Goal: Information Seeking & Learning: Learn about a topic

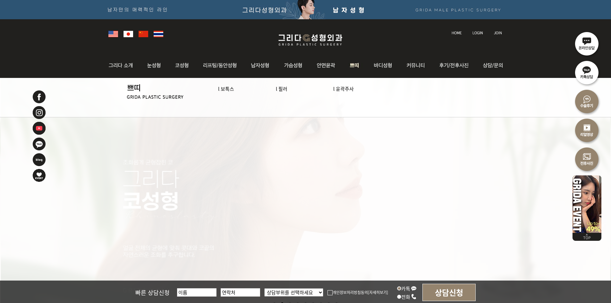
click at [358, 66] on img at bounding box center [355, 65] width 24 height 25
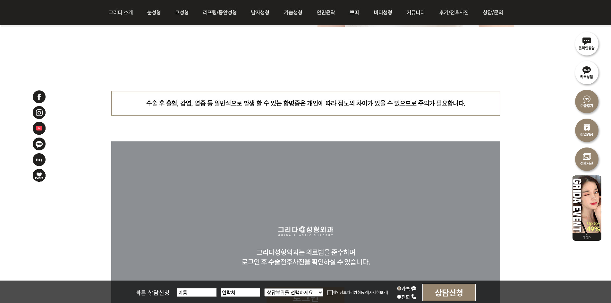
scroll to position [2759, 0]
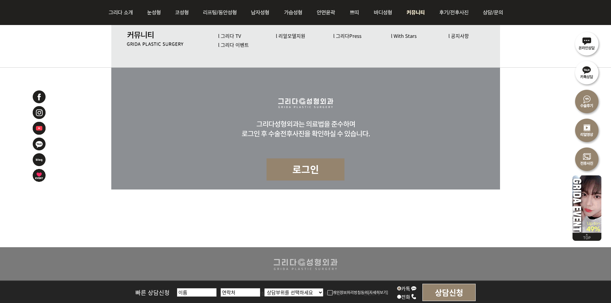
click at [234, 46] on link "l 그리다 이벤트" at bounding box center [233, 44] width 31 height 7
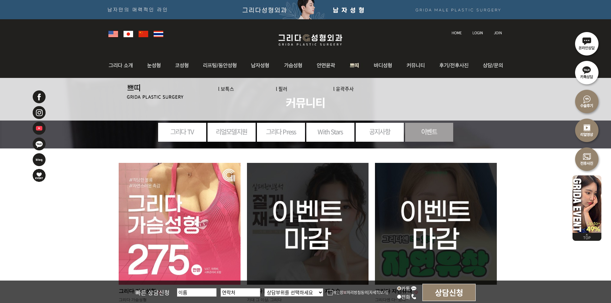
click at [357, 67] on img at bounding box center [355, 65] width 24 height 25
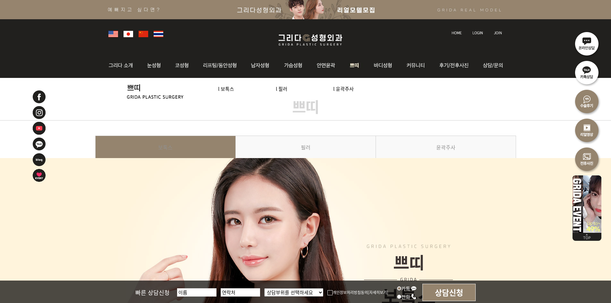
click at [278, 90] on link "l 필러" at bounding box center [282, 88] width 12 height 7
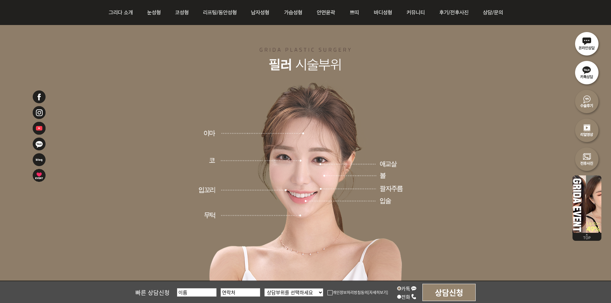
scroll to position [1143, 0]
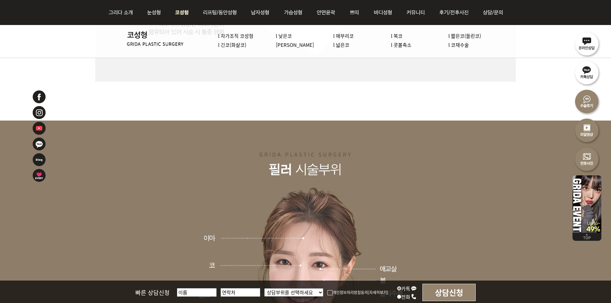
click at [182, 13] on img at bounding box center [181, 12] width 27 height 25
